Goal: Information Seeking & Learning: Compare options

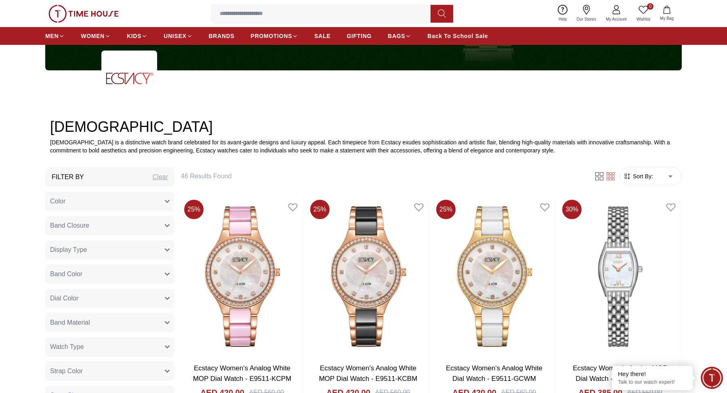
scroll to position [277, 0]
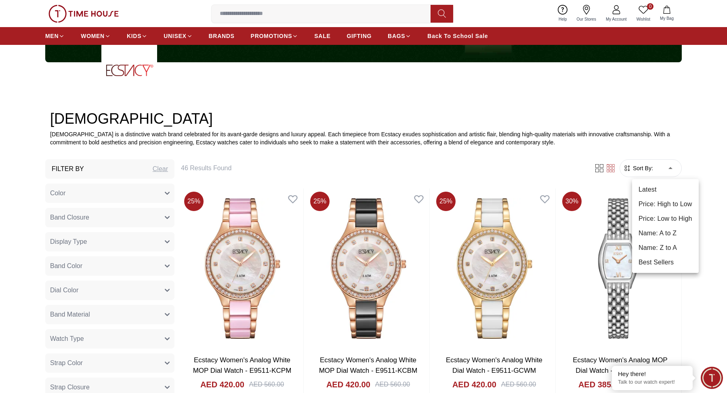
click at [654, 202] on li "Price: High to Low" at bounding box center [665, 204] width 67 height 15
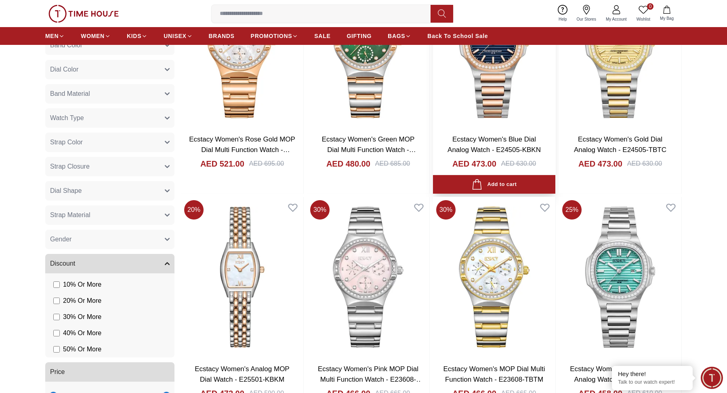
scroll to position [507, 0]
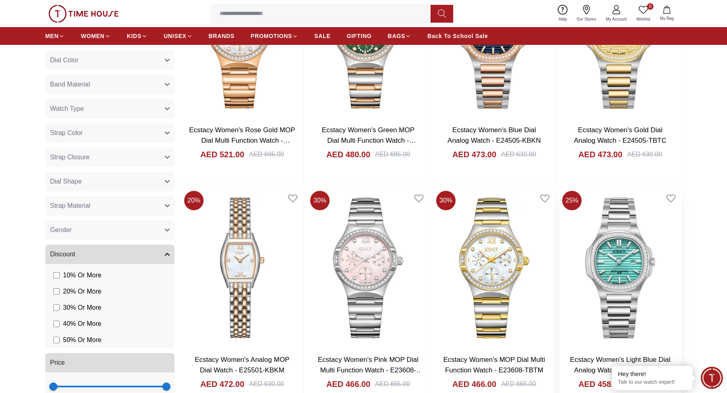
click at [607, 273] on img at bounding box center [620, 267] width 122 height 160
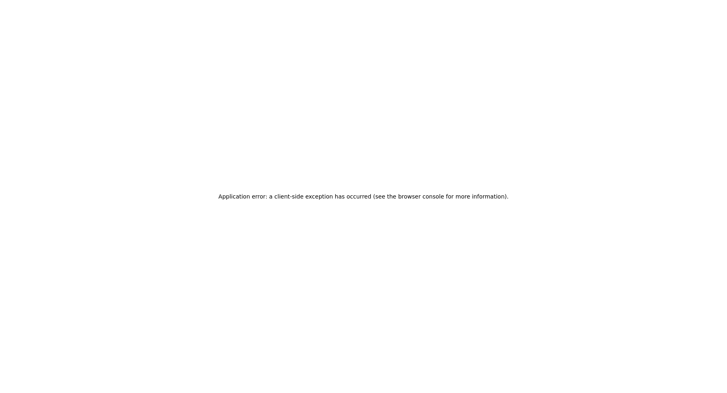
scroll to position [0, 0]
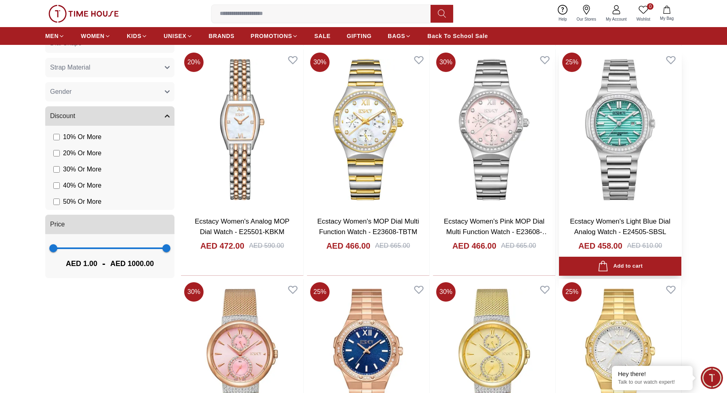
scroll to position [646, 0]
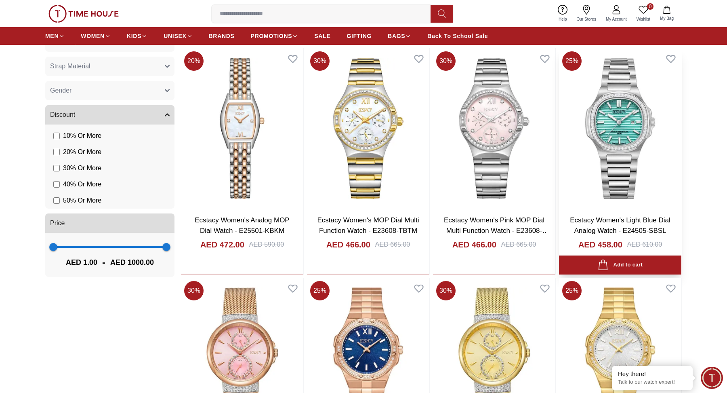
click at [613, 193] on img at bounding box center [620, 128] width 122 height 160
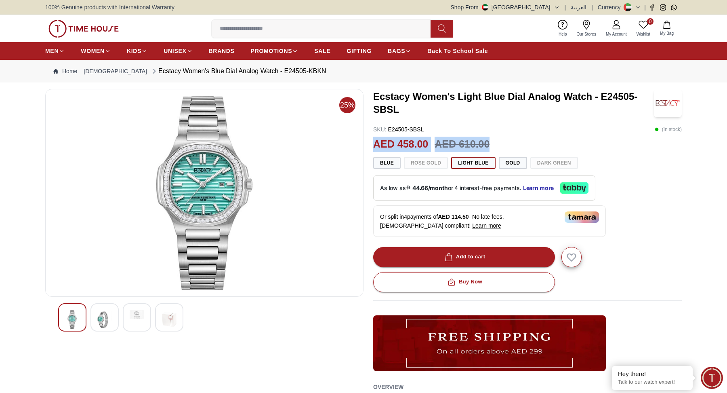
drag, startPoint x: 374, startPoint y: 139, endPoint x: 491, endPoint y: 146, distance: 117.3
click at [491, 146] on div "AED 458.00 AED 610.00" at bounding box center [527, 143] width 309 height 15
copy div "AED 458.00 AED 610.00"
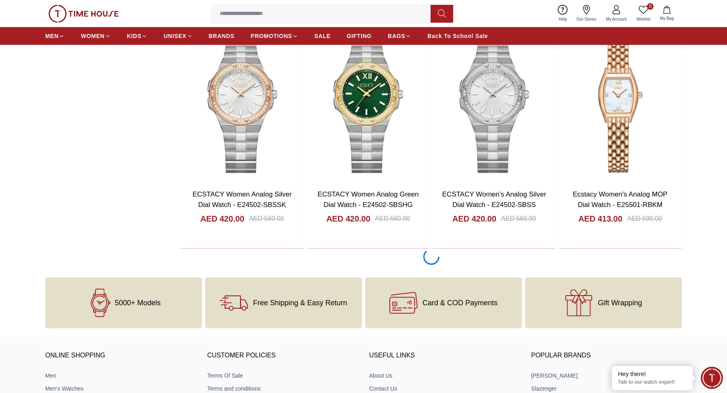
scroll to position [1418, 0]
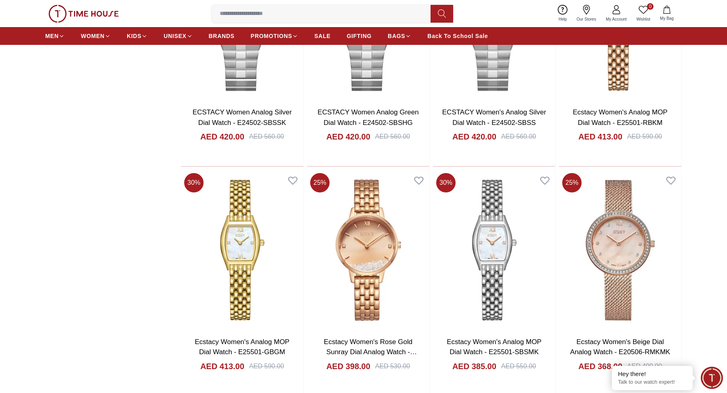
scroll to position [1442, 0]
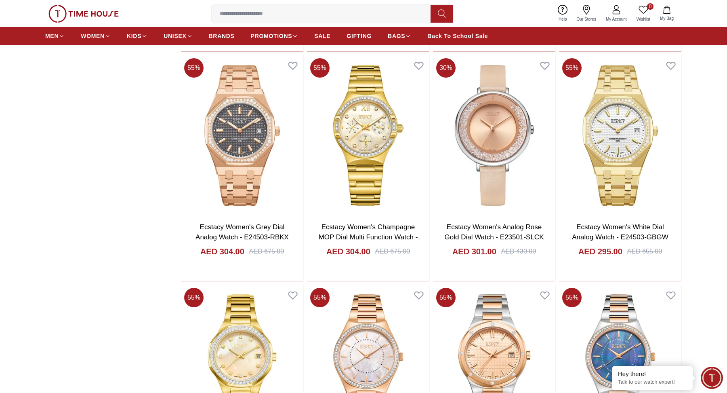
scroll to position [2242, 0]
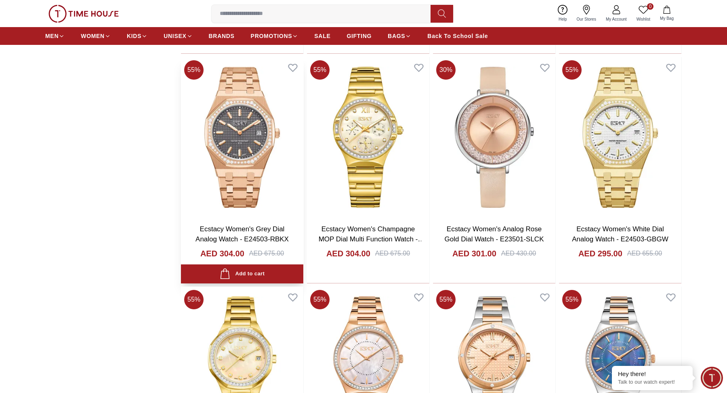
click at [251, 117] on img at bounding box center [242, 137] width 122 height 160
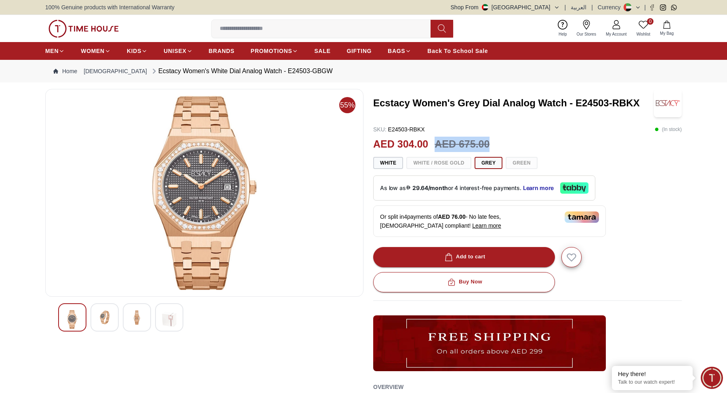
drag, startPoint x: 437, startPoint y: 143, endPoint x: 501, endPoint y: 145, distance: 64.3
click at [501, 145] on div "AED 304.00 AED 675.00" at bounding box center [527, 143] width 309 height 15
copy h3 "AED 675.00"
drag, startPoint x: 374, startPoint y: 145, endPoint x: 432, endPoint y: 145, distance: 57.7
click at [427, 145] on h2 "AED 304.00" at bounding box center [400, 143] width 55 height 15
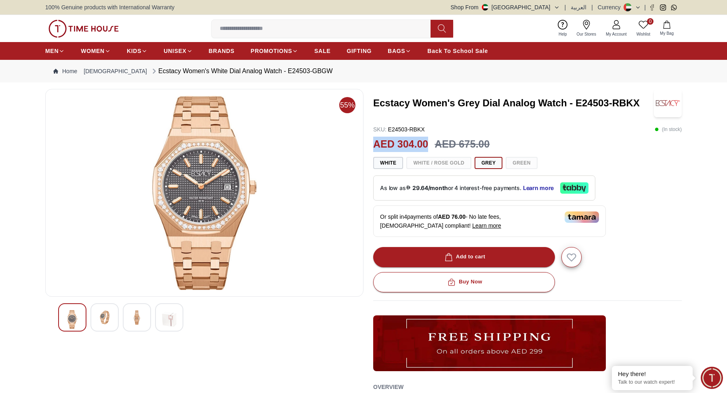
copy h2 "AED 304.00"
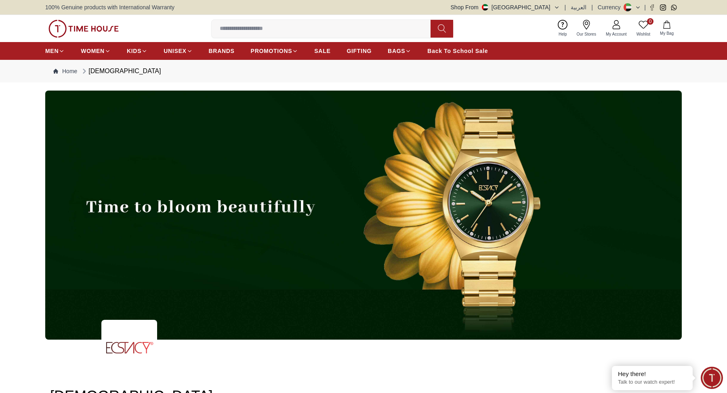
scroll to position [1084, 0]
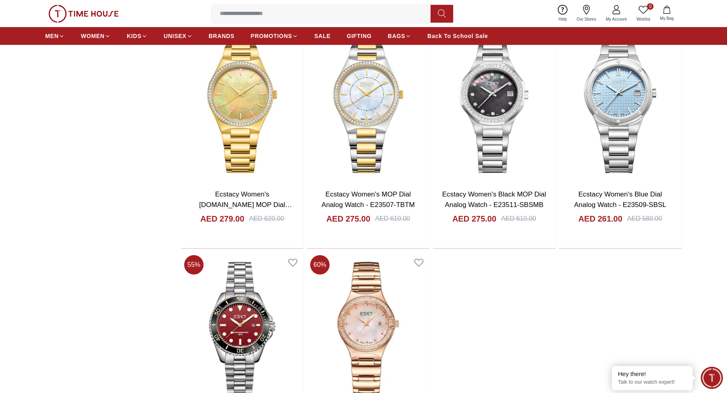
scroll to position [2696, 0]
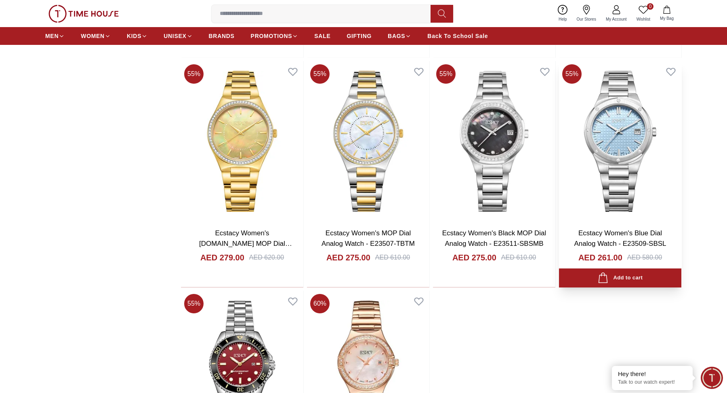
click at [630, 116] on img at bounding box center [620, 141] width 122 height 160
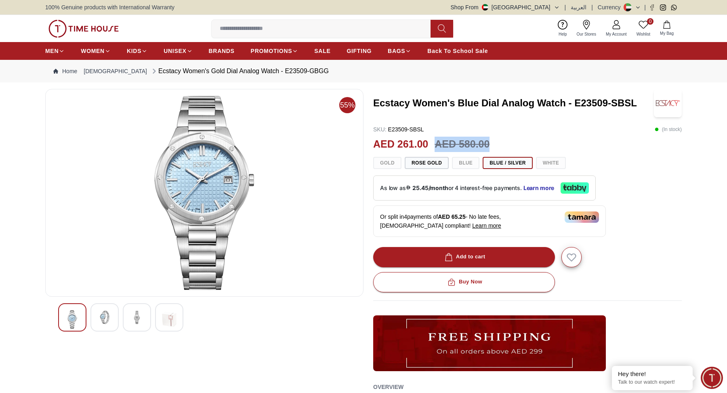
drag, startPoint x: 436, startPoint y: 144, endPoint x: 499, endPoint y: 145, distance: 62.6
click at [498, 145] on div "AED 261.00 AED 580.00" at bounding box center [527, 143] width 309 height 15
copy h3 "AED 580.00"
drag, startPoint x: 374, startPoint y: 145, endPoint x: 428, endPoint y: 145, distance: 54.1
click at [428, 145] on div "AED 261.00 AED 580.00" at bounding box center [527, 143] width 309 height 15
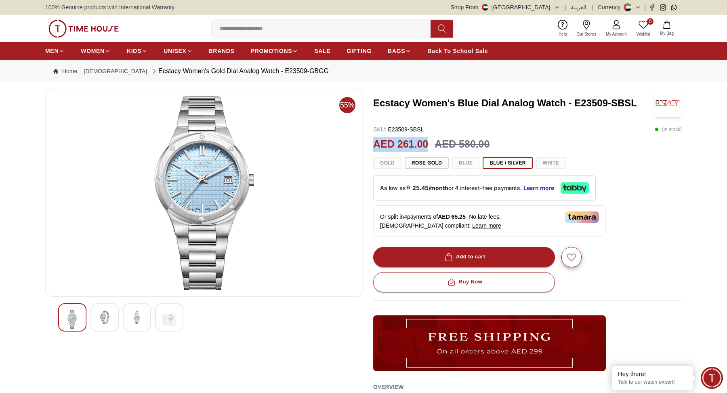
copy h2 "AED 261.00"
